Goal: Task Accomplishment & Management: Use online tool/utility

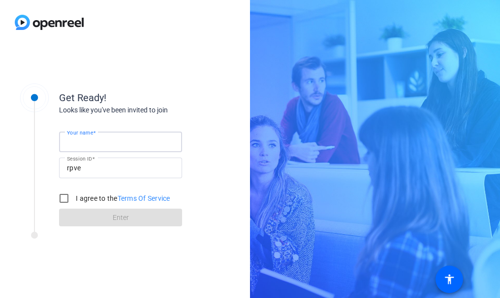
click at [131, 141] on input "Your name" at bounding box center [120, 142] width 107 height 12
type input "Callisto"
click at [104, 277] on div "Get Ready! Looks like you've been invited to join Your name [PERSON_NAME] Sessi…" at bounding box center [125, 172] width 250 height 254
click at [70, 201] on input "I agree to the Terms Of Service" at bounding box center [64, 199] width 20 height 20
checkbox input "true"
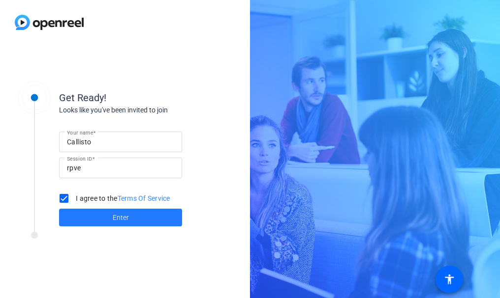
click at [156, 214] on span at bounding box center [120, 218] width 123 height 24
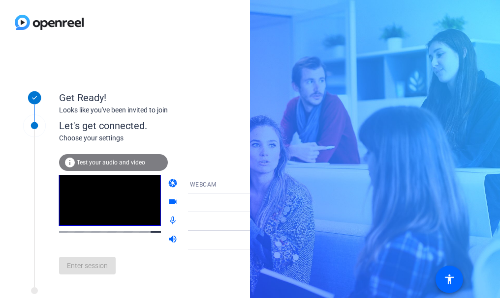
click at [145, 164] on div "info Test your audio and video" at bounding box center [113, 162] width 109 height 17
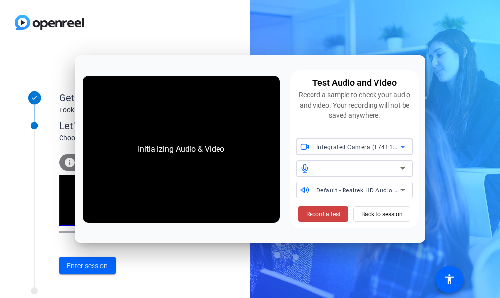
click at [343, 145] on span "Integrated Camera (174f:1812)" at bounding box center [361, 147] width 90 height 8
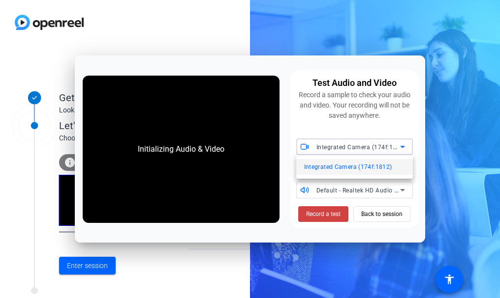
click at [350, 170] on span "Integrated Camera (174f:1812)" at bounding box center [348, 167] width 88 height 12
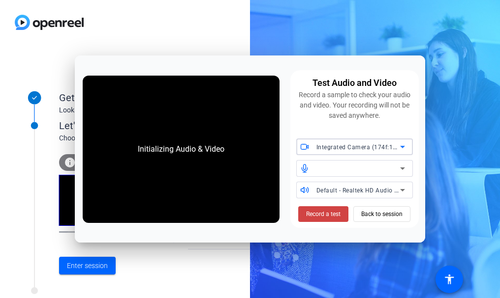
click at [353, 168] on div at bounding box center [358, 169] width 84 height 12
click at [402, 192] on icon at bounding box center [402, 190] width 12 height 12
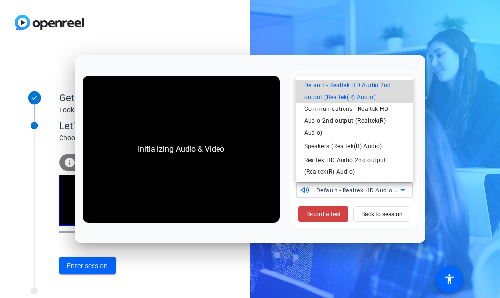
click at [399, 91] on span "Default - Realtek HD Audio 2nd output (Realtek(R) Audio)" at bounding box center [354, 92] width 101 height 24
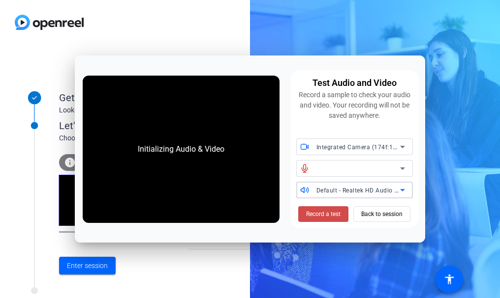
click at [319, 212] on span "Record a test" at bounding box center [323, 214] width 34 height 9
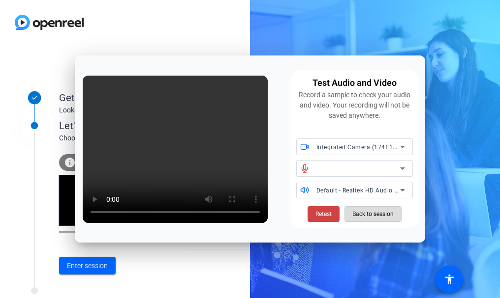
click at [381, 217] on span "Back to session" at bounding box center [372, 214] width 41 height 19
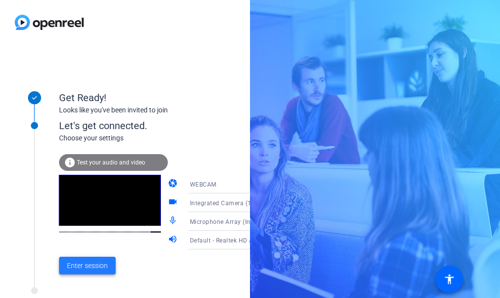
click at [87, 266] on span "Enter session" at bounding box center [87, 266] width 41 height 10
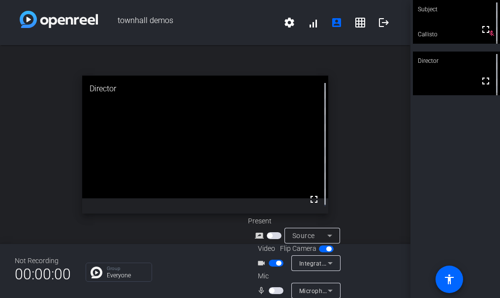
click at [274, 295] on mat-slide-toggle at bounding box center [276, 291] width 17 height 10
click at [274, 288] on span "button" at bounding box center [275, 291] width 15 height 7
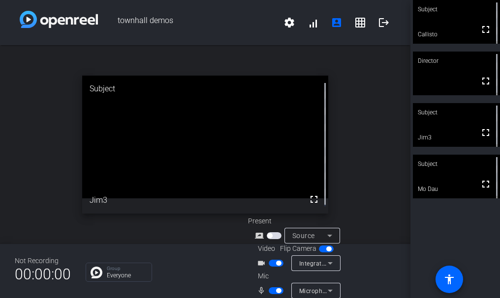
click at [387, 187] on div "open_in_new Subject fullscreen Jim3" at bounding box center [205, 144] width 410 height 199
drag, startPoint x: 355, startPoint y: 148, endPoint x: 361, endPoint y: 167, distance: 20.2
click at [355, 148] on div "open_in_new Director fullscreen" at bounding box center [205, 144] width 410 height 199
click at [438, 251] on div "Subject fullscreen Callisto Director fullscreen Subject fullscreen Jim3 Subject…" at bounding box center [454, 149] width 89 height 298
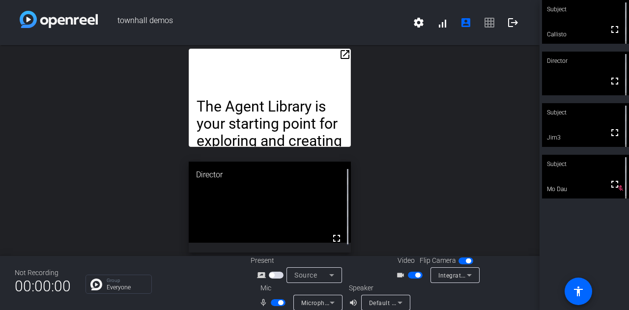
click at [345, 56] on mat-icon "open_in_new" at bounding box center [345, 55] width 12 height 12
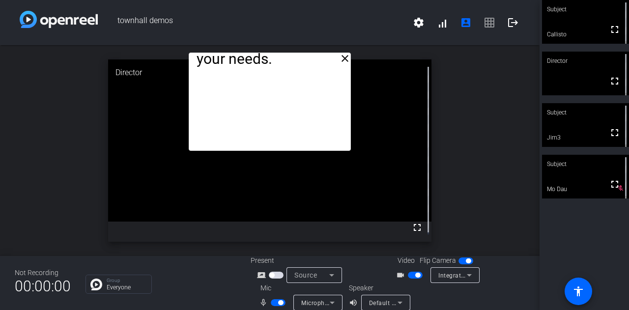
drag, startPoint x: 308, startPoint y: 81, endPoint x: 323, endPoint y: 107, distance: 29.9
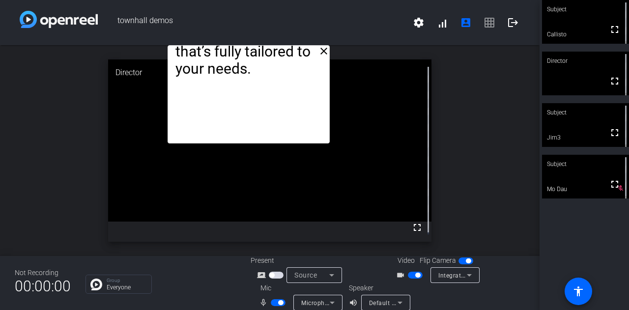
drag, startPoint x: 322, startPoint y: 93, endPoint x: 288, endPoint y: 7, distance: 92.0
click at [288, 7] on div "townhall demos settings signal_cellular_alt account_box grid_on logout close Th…" at bounding box center [270, 155] width 540 height 310
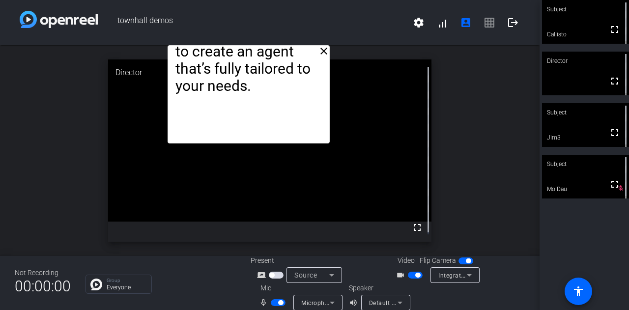
click at [326, 145] on video at bounding box center [270, 140] width 324 height 162
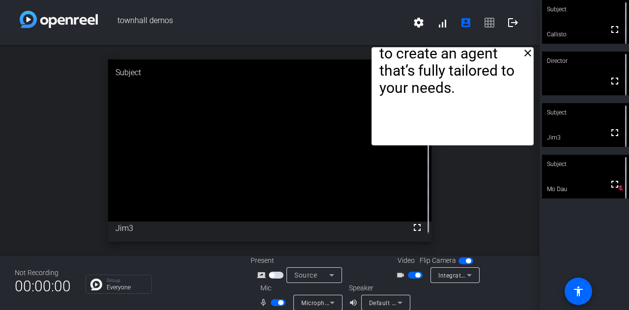
drag, startPoint x: 245, startPoint y: 54, endPoint x: 449, endPoint y: 56, distance: 204.1
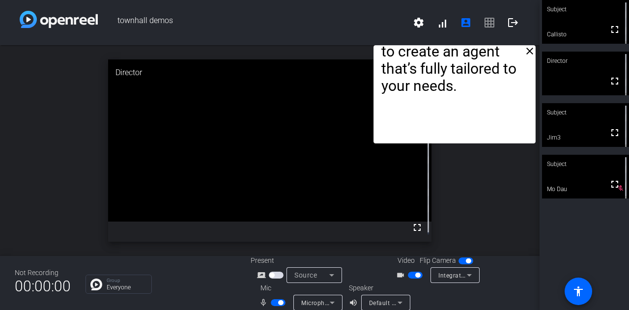
drag, startPoint x: 374, startPoint y: 145, endPoint x: 376, endPoint y: 136, distance: 9.1
click at [376, 136] on div "The Agent Library is your starting point for exploring and creating agents. It’…" at bounding box center [455, 94] width 162 height 98
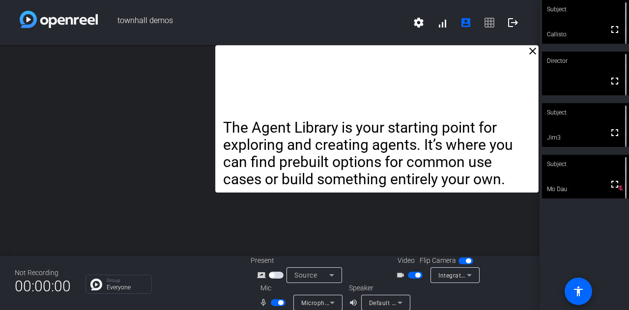
drag, startPoint x: 433, startPoint y: 164, endPoint x: 362, endPoint y: 157, distance: 71.1
click at [362, 157] on div "The Agent Library is your starting point for exploring and creating agents. It’…" at bounding box center [377, 119] width 324 height 148
